Goal: Navigation & Orientation: Find specific page/section

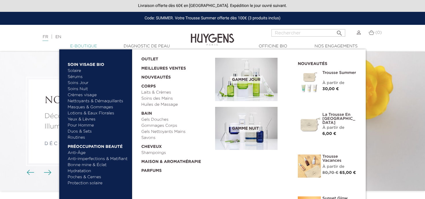
click at [74, 46] on link "  E-Boutique" at bounding box center [84, 46] width 58 height 6
